Goal: Entertainment & Leisure: Consume media (video, audio)

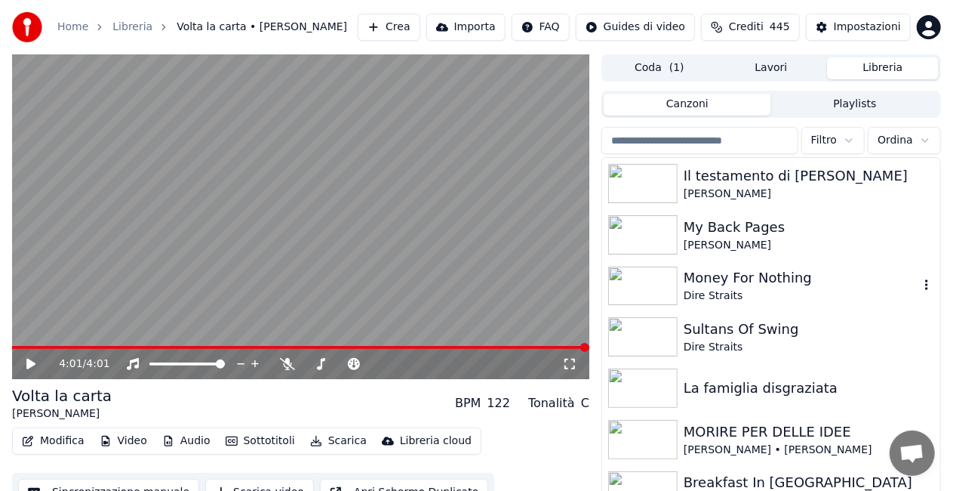
click at [649, 282] on img at bounding box center [642, 285] width 69 height 39
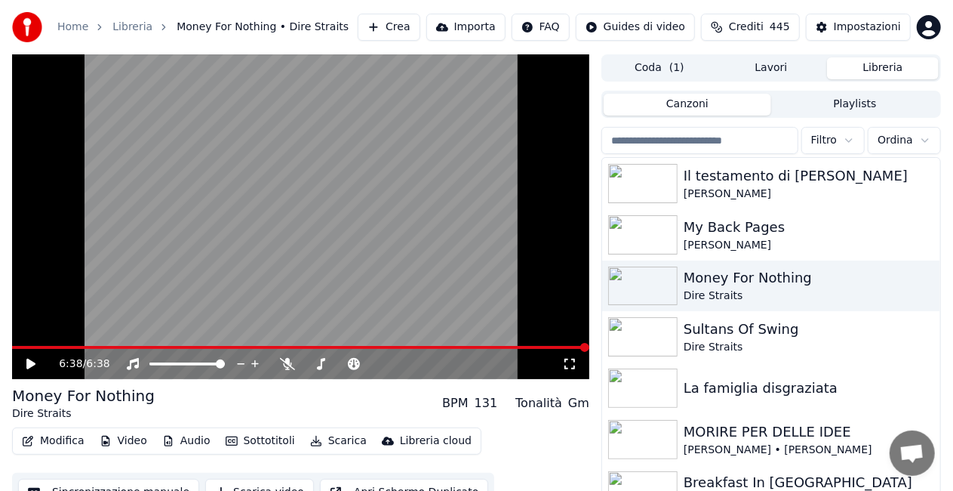
click at [568, 359] on icon at bounding box center [570, 364] width 11 height 11
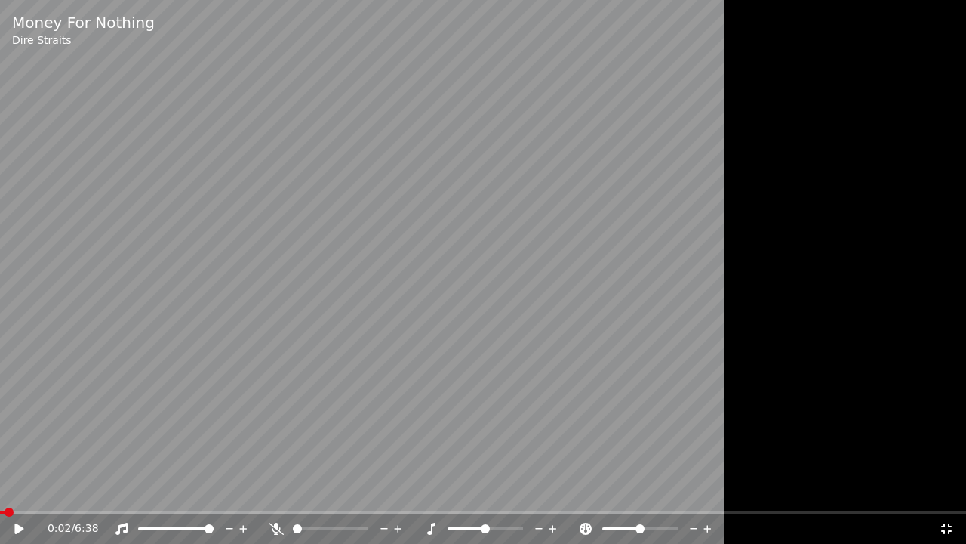
click at [5, 490] on span at bounding box center [2, 511] width 5 height 3
click at [18, 490] on icon at bounding box center [18, 528] width 9 height 11
click at [11, 490] on span at bounding box center [6, 511] width 12 height 3
click at [16, 490] on icon at bounding box center [18, 528] width 9 height 11
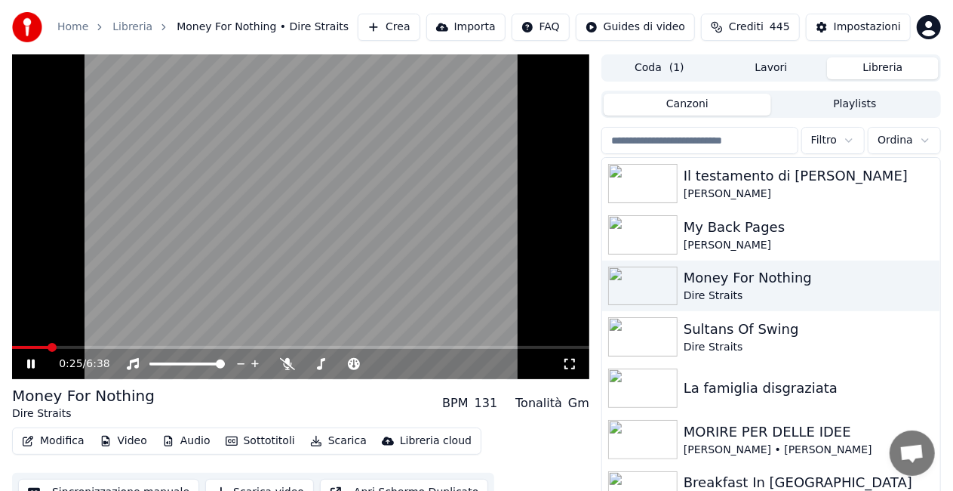
click at [48, 347] on span at bounding box center [30, 347] width 36 height 3
click at [653, 335] on img at bounding box center [642, 336] width 69 height 39
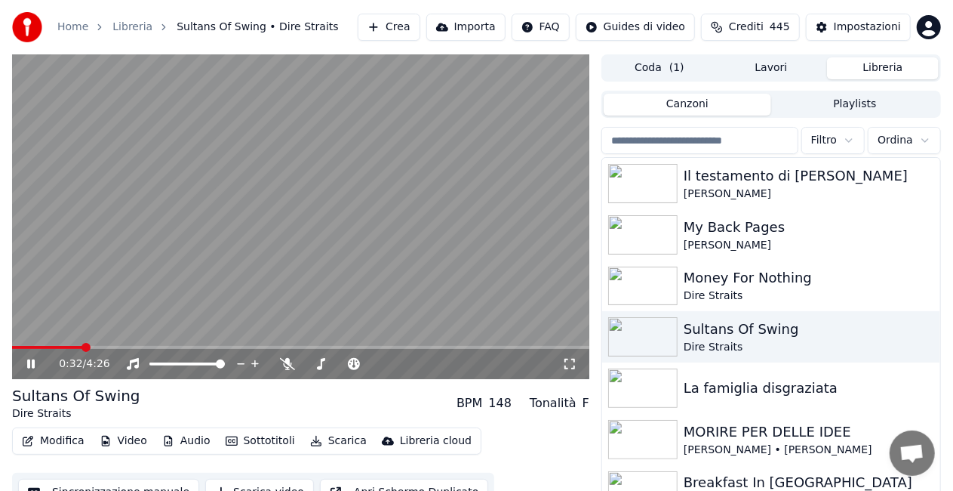
click at [577, 358] on icon at bounding box center [569, 364] width 15 height 12
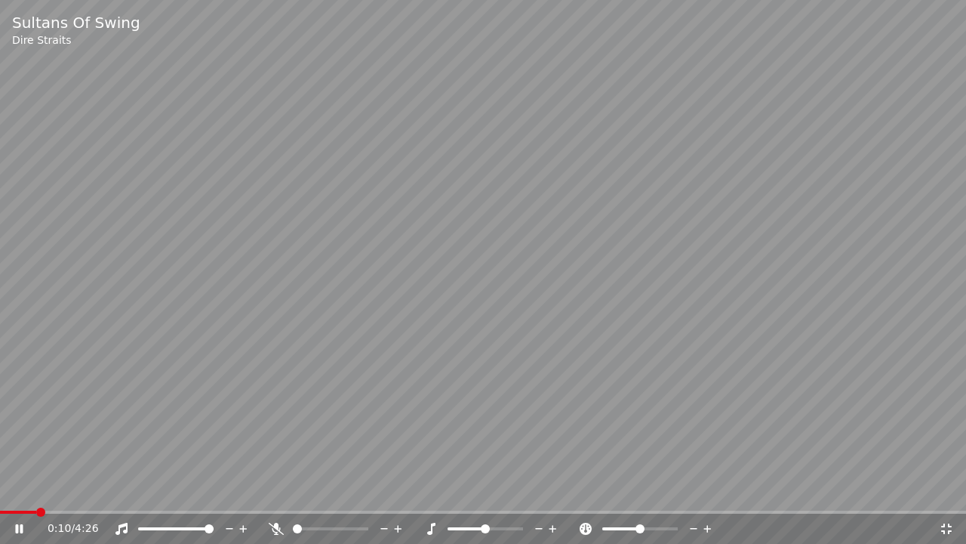
click at [36, 490] on span at bounding box center [18, 511] width 36 height 3
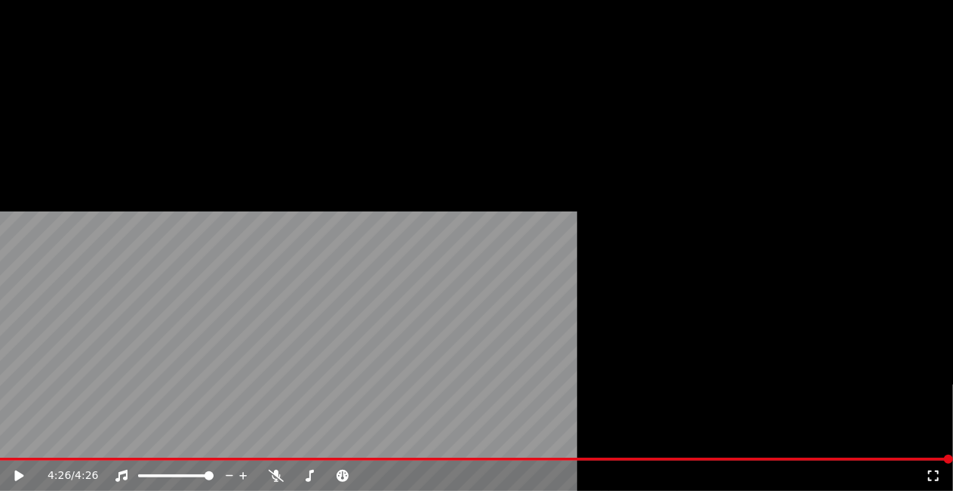
scroll to position [326, 0]
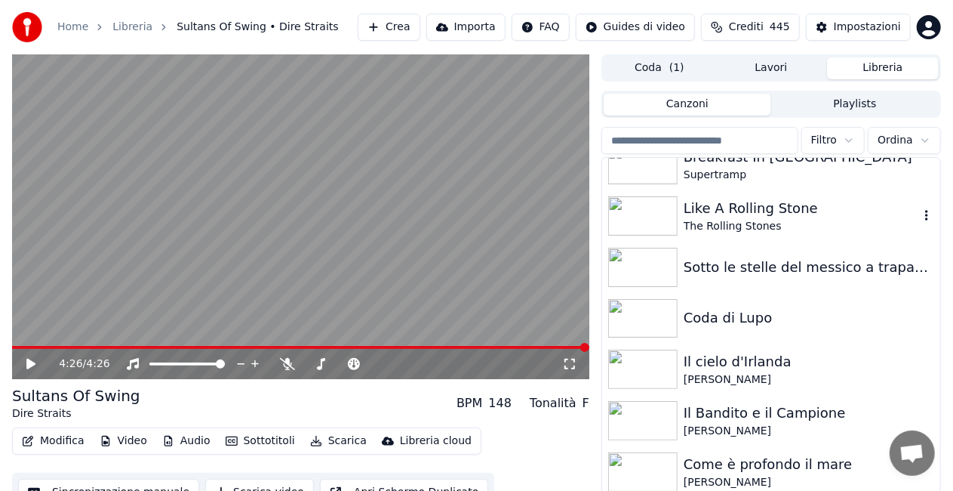
click at [654, 199] on img at bounding box center [642, 215] width 69 height 39
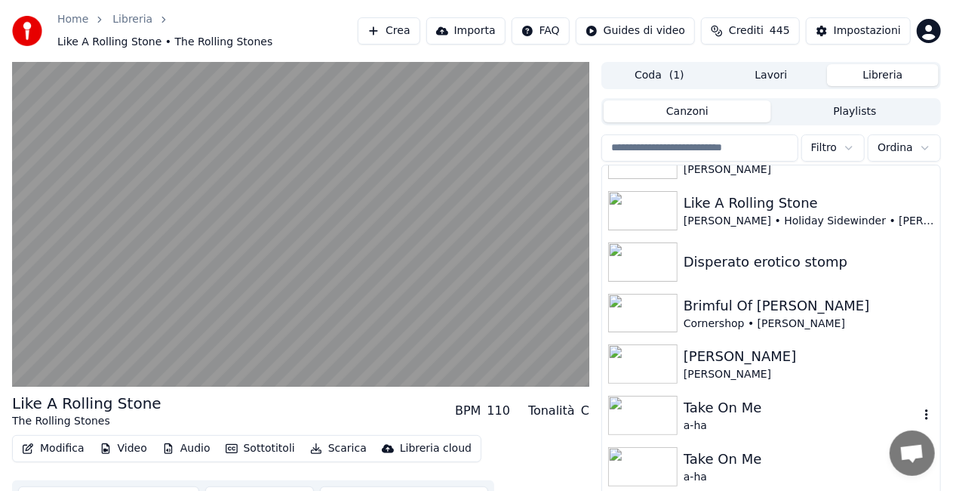
scroll to position [681, 0]
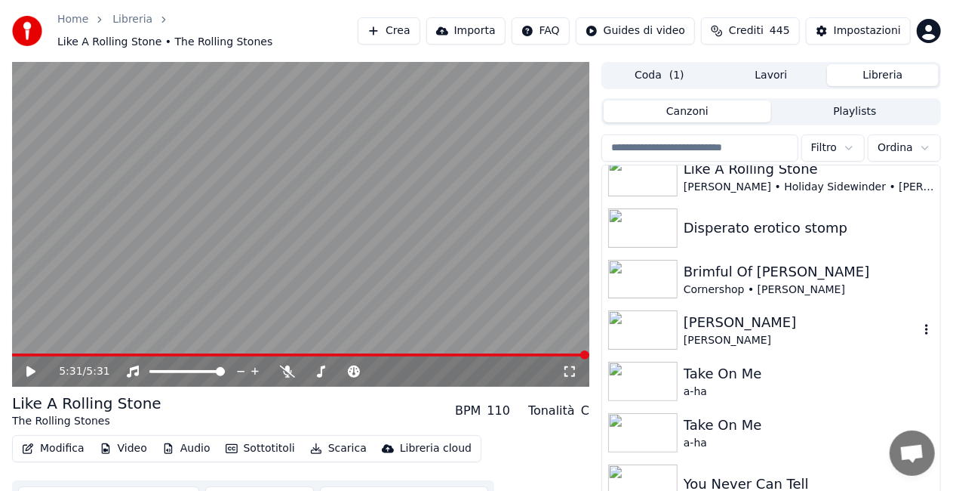
click at [652, 329] on img at bounding box center [642, 329] width 69 height 39
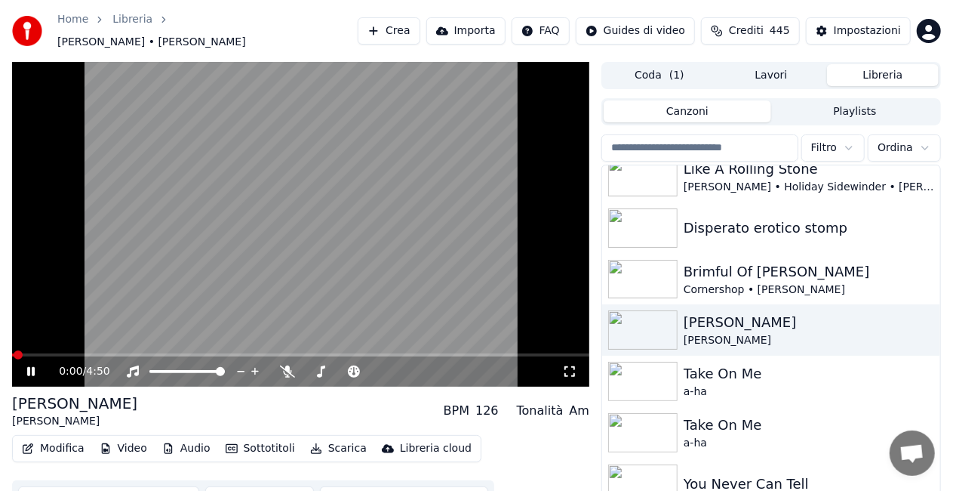
click at [566, 365] on icon at bounding box center [569, 371] width 15 height 12
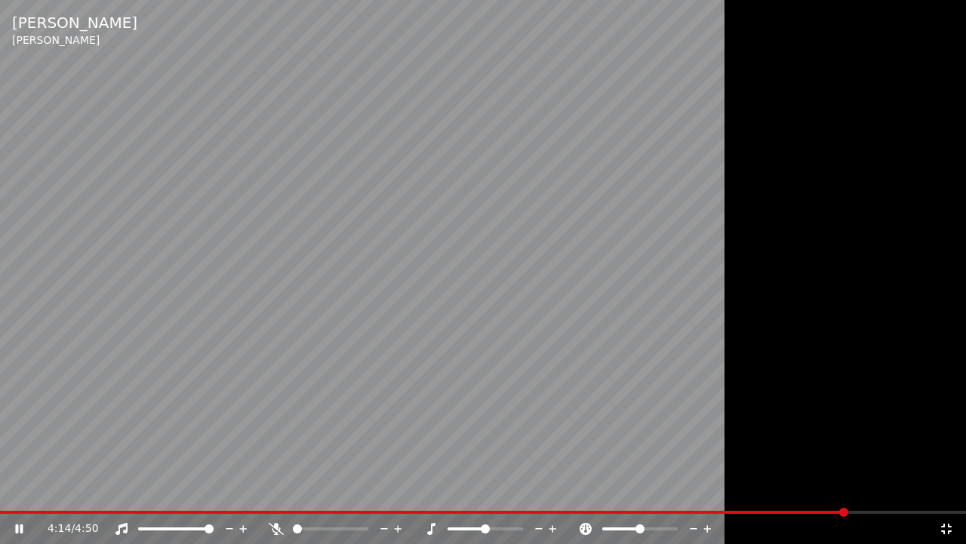
click at [15, 490] on span at bounding box center [424, 511] width 848 height 3
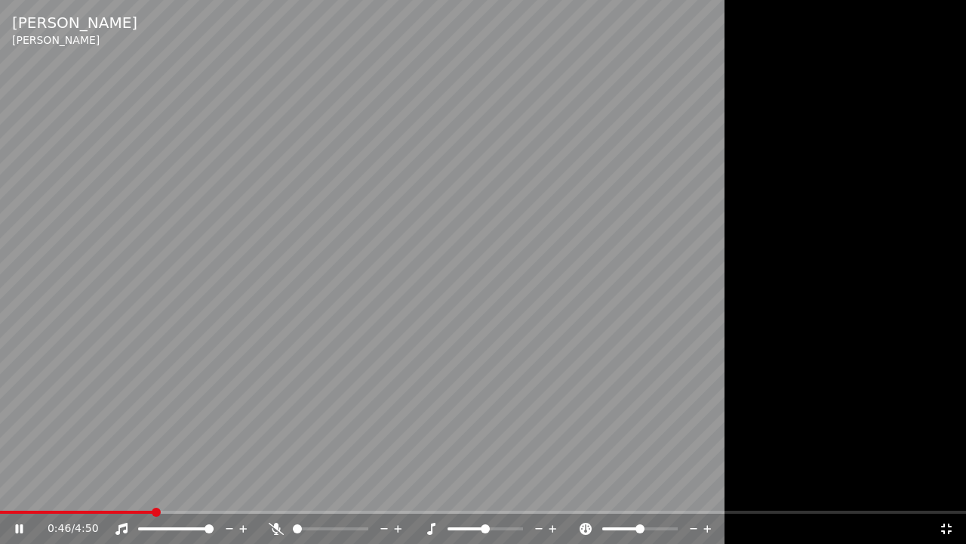
click at [153, 490] on span at bounding box center [76, 511] width 153 height 3
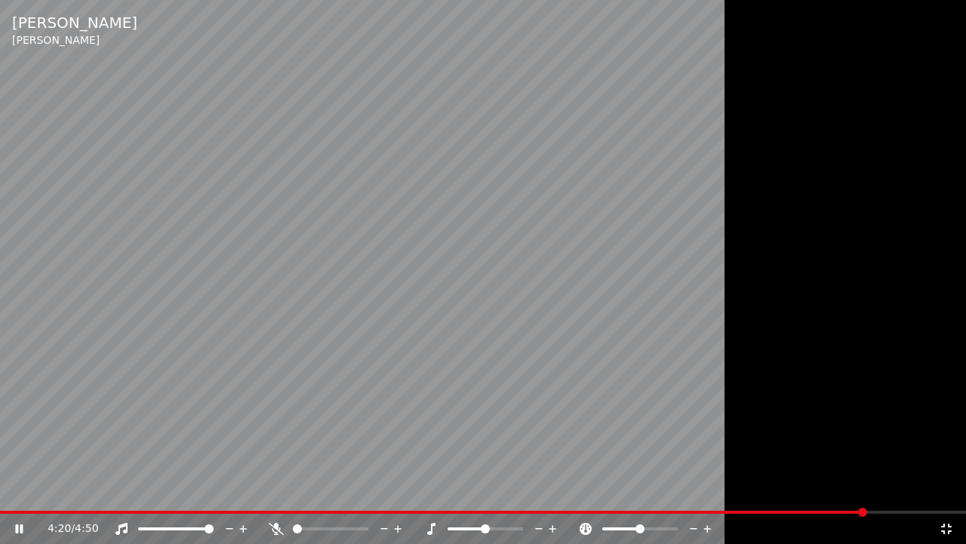
click at [206, 433] on video at bounding box center [483, 272] width 966 height 544
